Goal: Navigation & Orientation: Find specific page/section

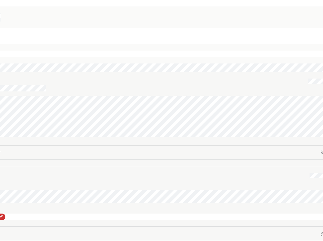
drag, startPoint x: 284, startPoint y: 39, endPoint x: 216, endPoint y: 94, distance: 87.6
click at [216, 94] on div "CJ" at bounding box center [129, 119] width 408 height 94
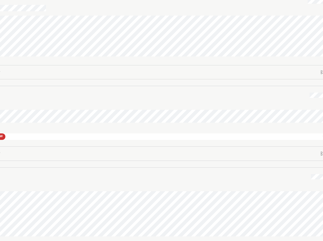
scroll to position [80, 0]
